Goal: Information Seeking & Learning: Learn about a topic

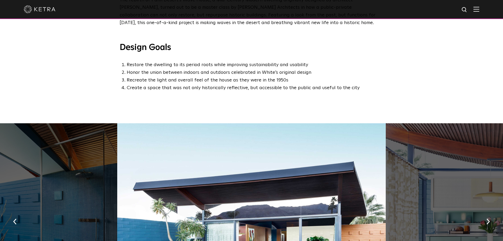
scroll to position [264, 0]
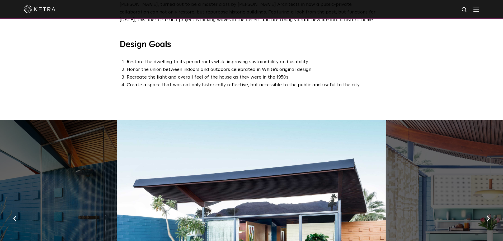
click at [44, 9] on img at bounding box center [40, 9] width 32 height 8
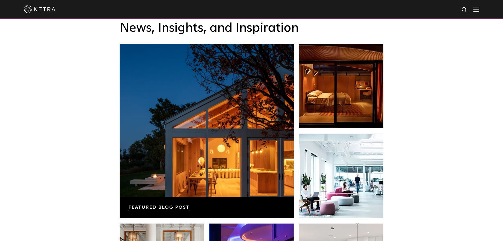
scroll to position [872, 0]
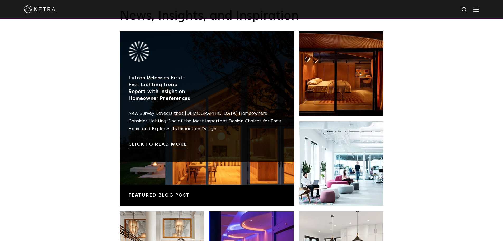
click at [174, 154] on link at bounding box center [207, 118] width 174 height 174
click at [171, 131] on link at bounding box center [207, 118] width 174 height 174
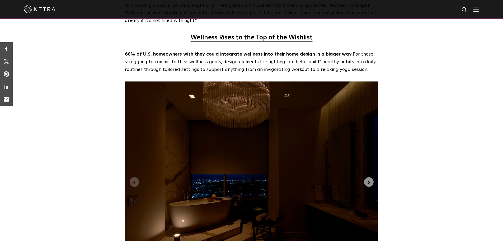
scroll to position [1215, 0]
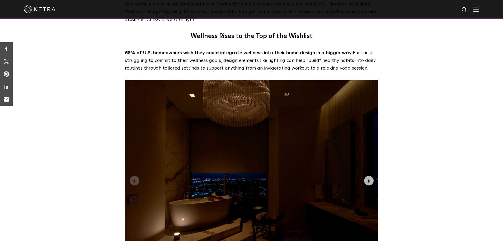
click at [371, 178] on icon "Next slide" at bounding box center [369, 181] width 6 height 6
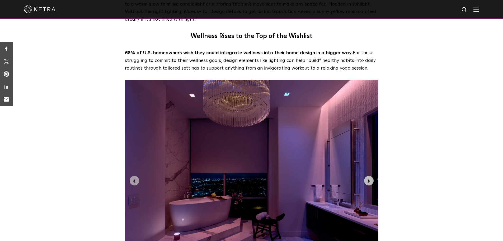
click at [371, 178] on icon "Next slide" at bounding box center [369, 181] width 6 height 6
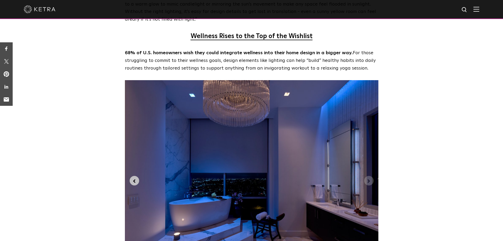
click at [133, 178] on icon "Previous slide" at bounding box center [135, 181] width 6 height 6
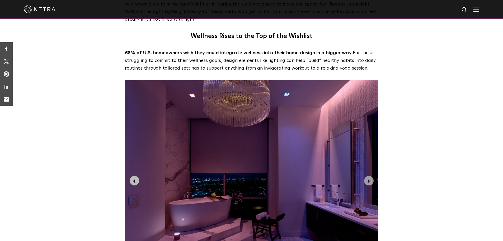
click at [133, 178] on icon "Previous slide" at bounding box center [135, 181] width 6 height 6
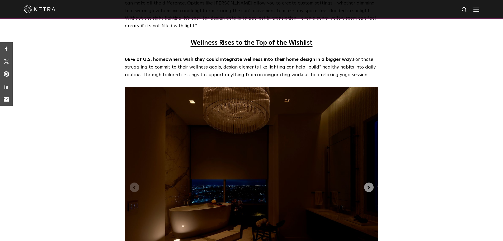
scroll to position [1213, 0]
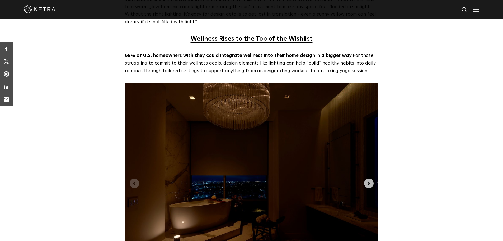
click at [370, 181] on icon "Next slide" at bounding box center [369, 184] width 6 height 6
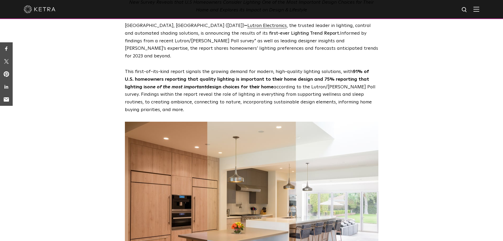
scroll to position [0, 0]
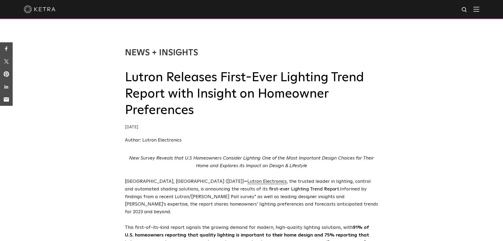
click at [480, 10] on img at bounding box center [477, 9] width 6 height 5
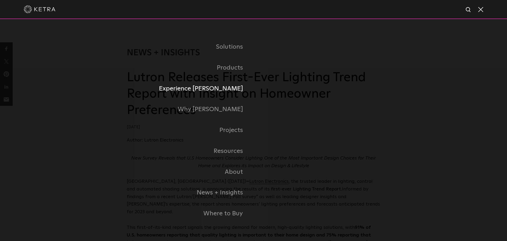
click at [197, 93] on link "Experience [PERSON_NAME]" at bounding box center [190, 88] width 127 height 21
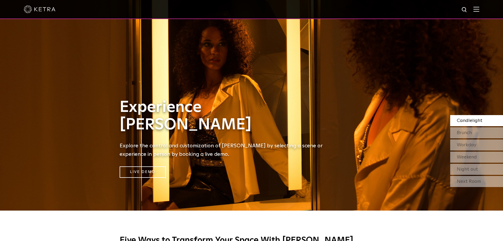
scroll to position [26, 0]
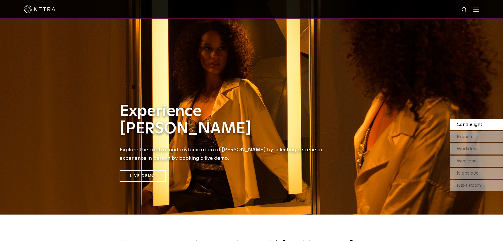
click at [484, 131] on div "Candlelight [GEOGRAPHIC_DATA] Workday Weekend Night out" at bounding box center [477, 149] width 53 height 60
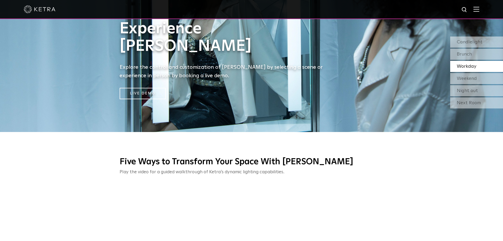
scroll to position [74, 0]
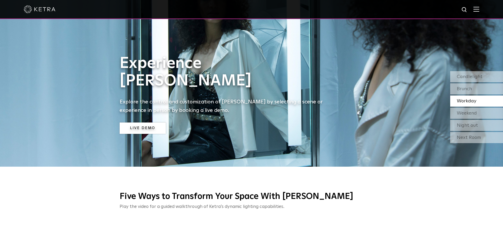
click at [164, 132] on link "Live Demo" at bounding box center [143, 127] width 46 height 11
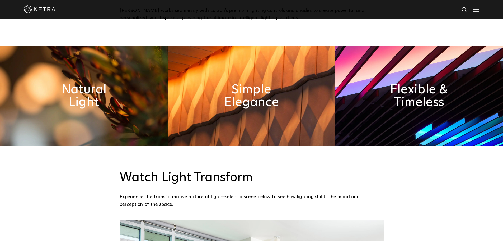
scroll to position [264, 0]
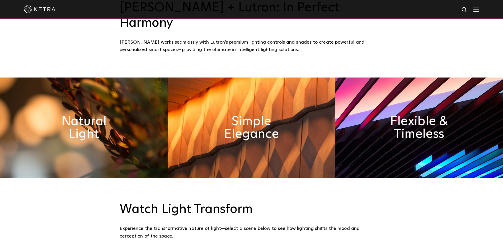
click at [390, 136] on img at bounding box center [420, 127] width 168 height 100
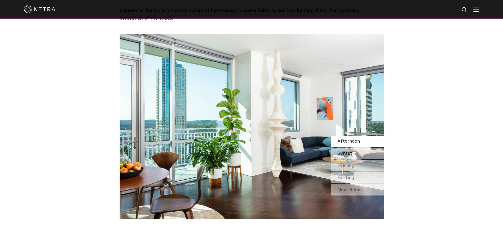
scroll to position [476, 0]
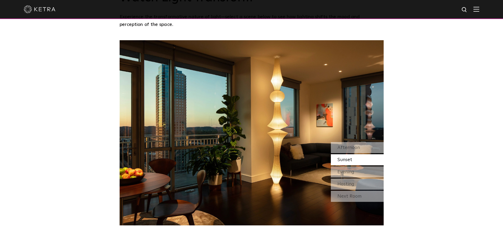
click at [352, 154] on div "Sunset" at bounding box center [357, 159] width 53 height 11
click at [349, 166] on div "Evening" at bounding box center [357, 171] width 53 height 11
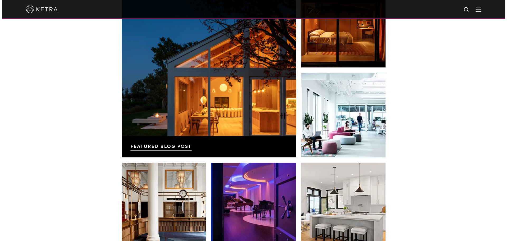
scroll to position [900, 0]
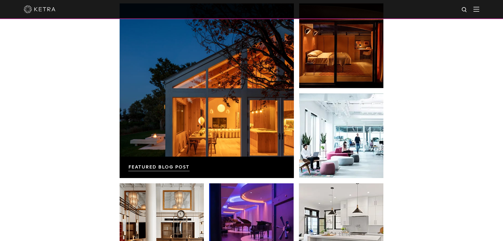
click at [480, 8] on img at bounding box center [477, 9] width 6 height 5
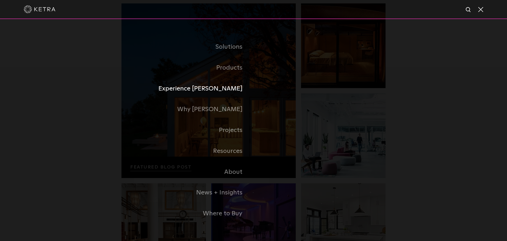
click at [223, 88] on link "Experience [PERSON_NAME]" at bounding box center [188, 88] width 132 height 21
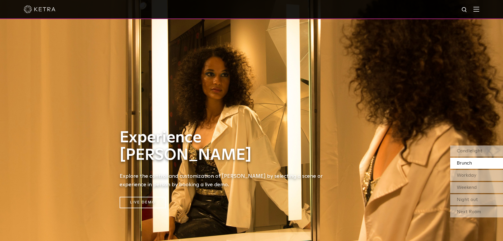
click at [470, 165] on span "Brunch" at bounding box center [464, 163] width 15 height 5
click at [158, 204] on link "Live Demo" at bounding box center [143, 202] width 46 height 11
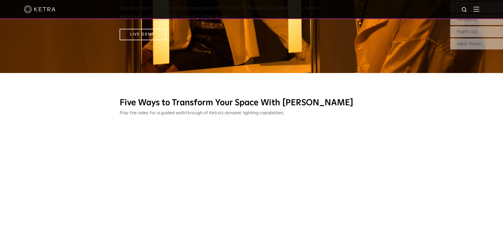
scroll to position [79, 0]
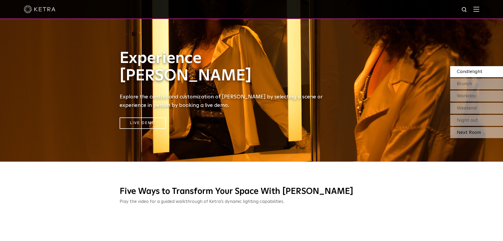
click at [473, 136] on div "Next Room" at bounding box center [477, 132] width 53 height 11
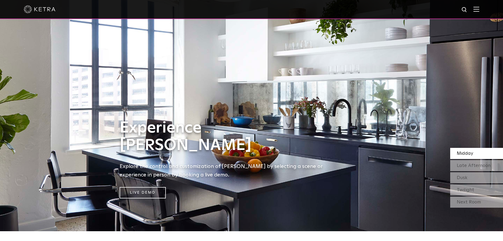
scroll to position [0, 0]
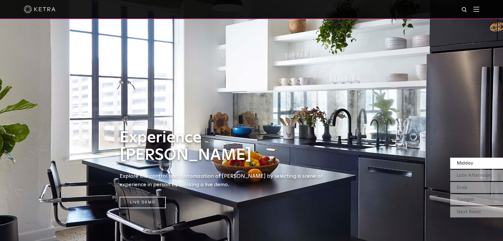
click at [468, 219] on img at bounding box center [251, 120] width 503 height 241
click at [473, 215] on div "Next Room" at bounding box center [477, 211] width 53 height 11
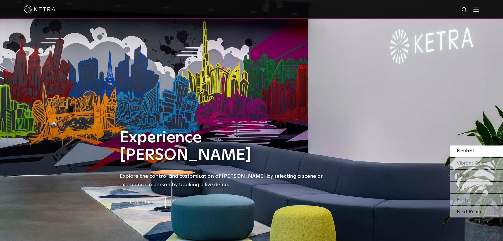
click at [473, 214] on div "Next Room" at bounding box center [477, 211] width 53 height 11
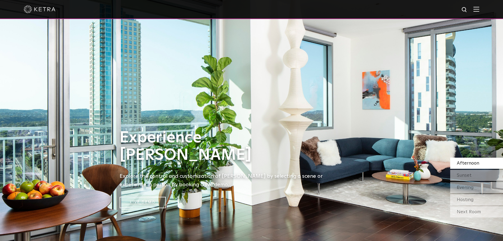
click at [473, 214] on div "Next Room" at bounding box center [477, 211] width 53 height 11
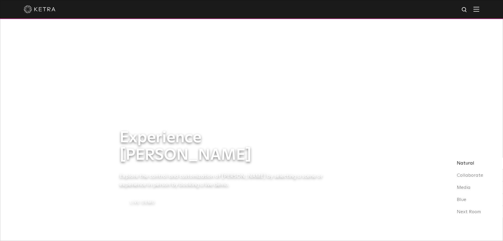
click at [473, 214] on div "Next Room" at bounding box center [477, 211] width 53 height 11
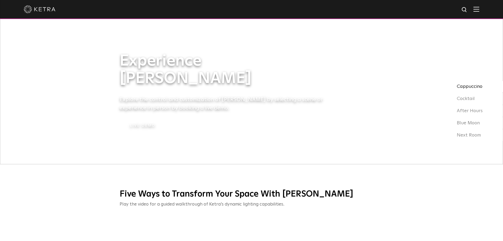
scroll to position [79, 0]
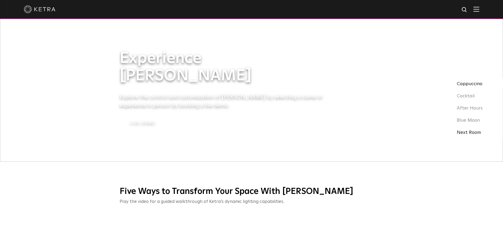
click at [468, 133] on div "Next Room" at bounding box center [477, 132] width 53 height 11
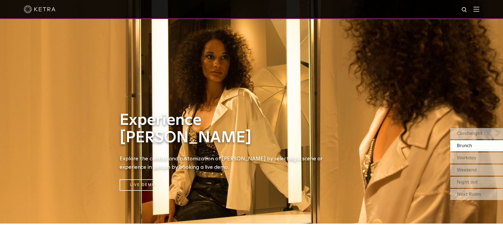
scroll to position [0, 0]
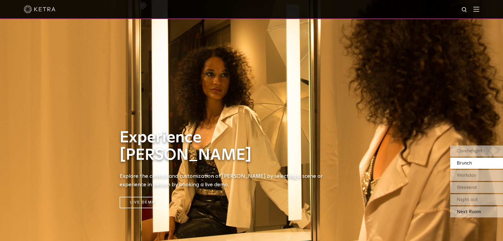
click at [479, 209] on div "Next Room" at bounding box center [477, 211] width 53 height 11
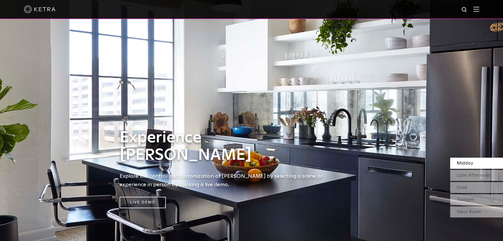
drag, startPoint x: 402, startPoint y: 183, endPoint x: 469, endPoint y: 208, distance: 70.7
click at [469, 208] on div "Next Room" at bounding box center [477, 211] width 53 height 11
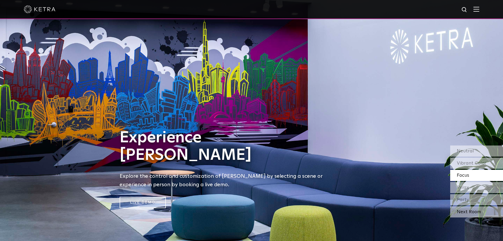
click at [461, 211] on div "Next Room" at bounding box center [477, 211] width 53 height 11
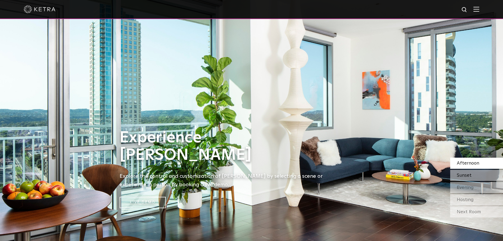
click at [468, 177] on span "Sunset" at bounding box center [464, 175] width 15 height 5
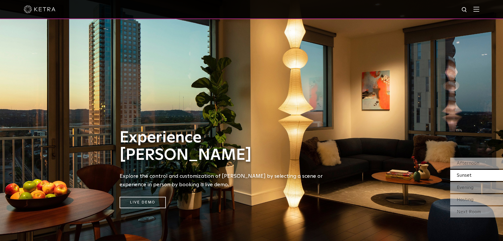
click at [484, 10] on div at bounding box center [251, 9] width 503 height 19
click at [478, 10] on div at bounding box center [252, 9] width 456 height 18
click at [479, 10] on img at bounding box center [477, 9] width 6 height 5
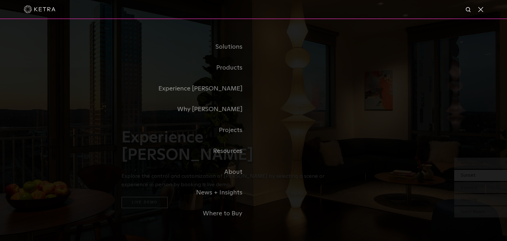
click at [0, 0] on link "Home" at bounding box center [0, 0] width 0 height 0
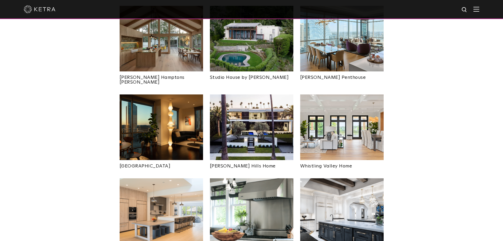
scroll to position [238, 0]
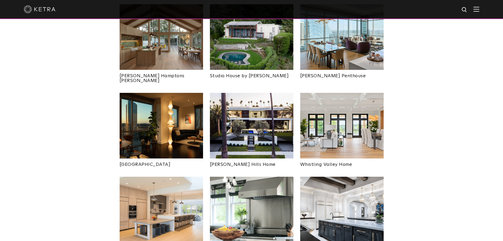
click at [189, 110] on img at bounding box center [162, 126] width 84 height 66
click at [155, 103] on img at bounding box center [162, 126] width 84 height 66
click at [152, 158] on link "[GEOGRAPHIC_DATA]" at bounding box center [162, 162] width 84 height 8
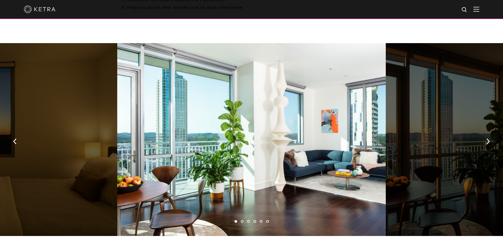
scroll to position [344, 0]
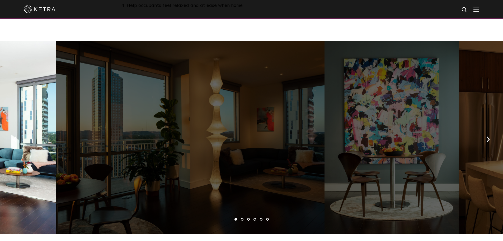
drag, startPoint x: 438, startPoint y: 141, endPoint x: 79, endPoint y: 151, distance: 359.8
click at [80, 152] on div at bounding box center [190, 137] width 269 height 193
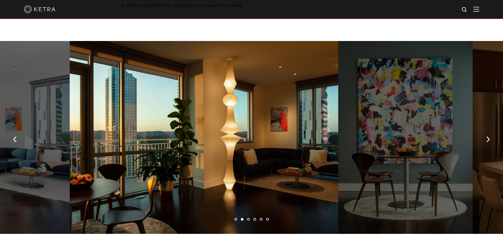
drag, startPoint x: 326, startPoint y: 115, endPoint x: 276, endPoint y: 99, distance: 52.6
click at [281, 99] on div at bounding box center [204, 137] width 269 height 193
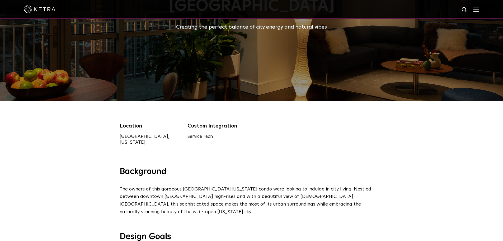
scroll to position [0, 0]
